Goal: Task Accomplishment & Management: Manage account settings

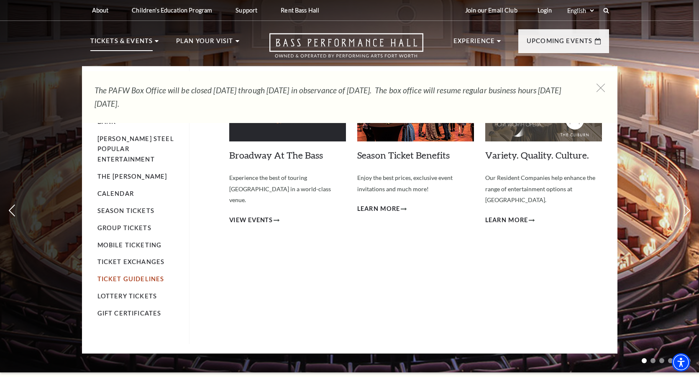
click at [125, 275] on link "Ticket Guidelines" at bounding box center [130, 278] width 67 height 7
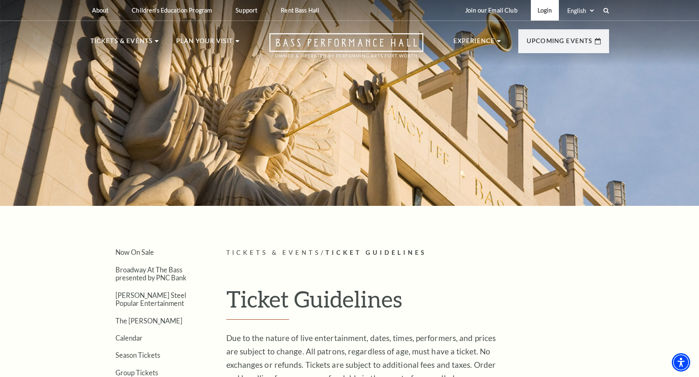
click at [544, 10] on link "Login" at bounding box center [545, 10] width 28 height 20
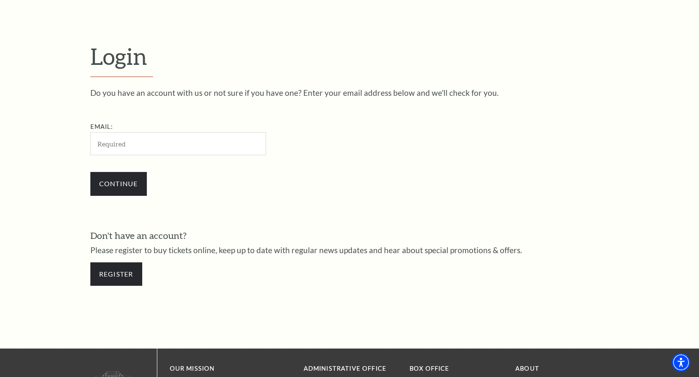
scroll to position [260, 0]
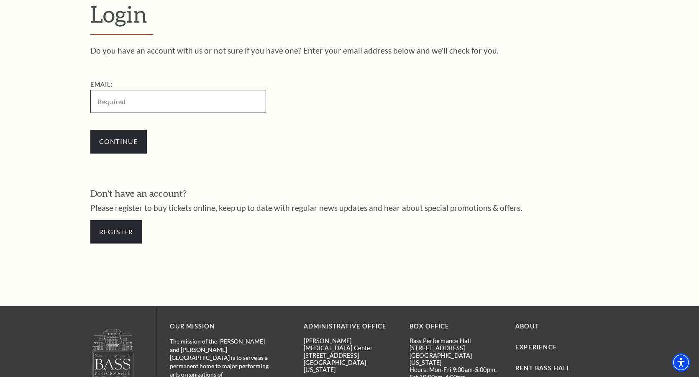
type input "l_dawson@sbcglobal.net"
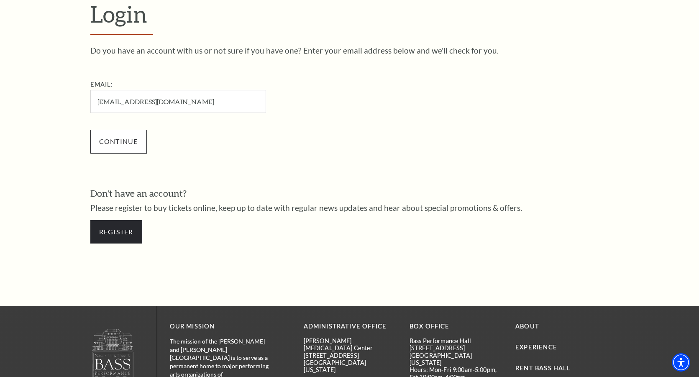
click at [127, 144] on input "Continue" at bounding box center [118, 141] width 56 height 23
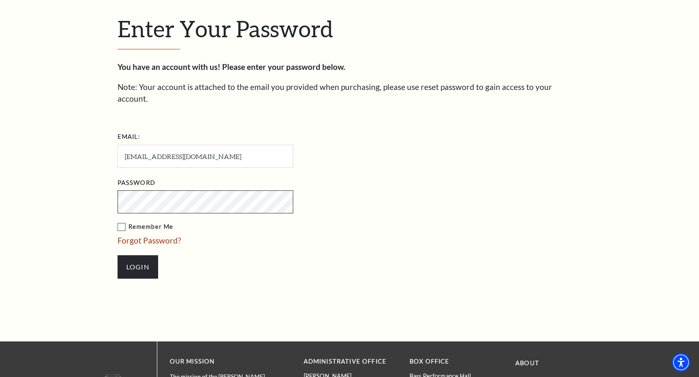
scroll to position [253, 0]
click at [143, 255] on input "Login" at bounding box center [138, 266] width 41 height 23
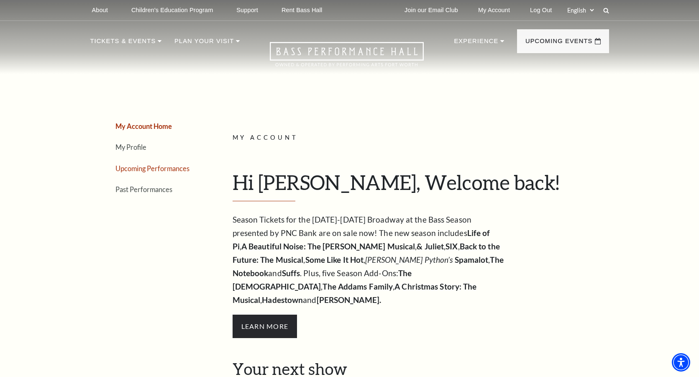
click at [150, 168] on link "Upcoming Performances" at bounding box center [152, 168] width 74 height 8
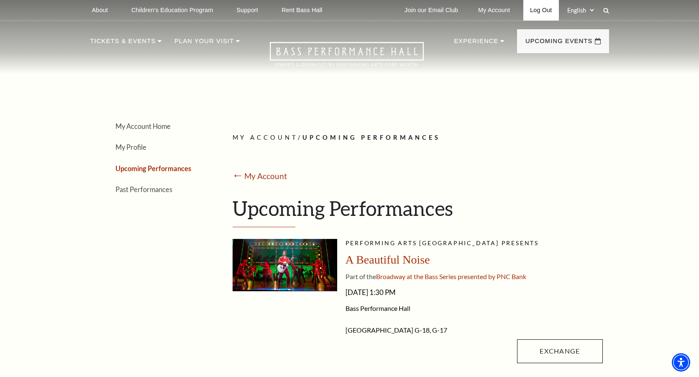
click at [536, 11] on link "Log Out" at bounding box center [540, 10] width 35 height 20
